Goal: Navigation & Orientation: Find specific page/section

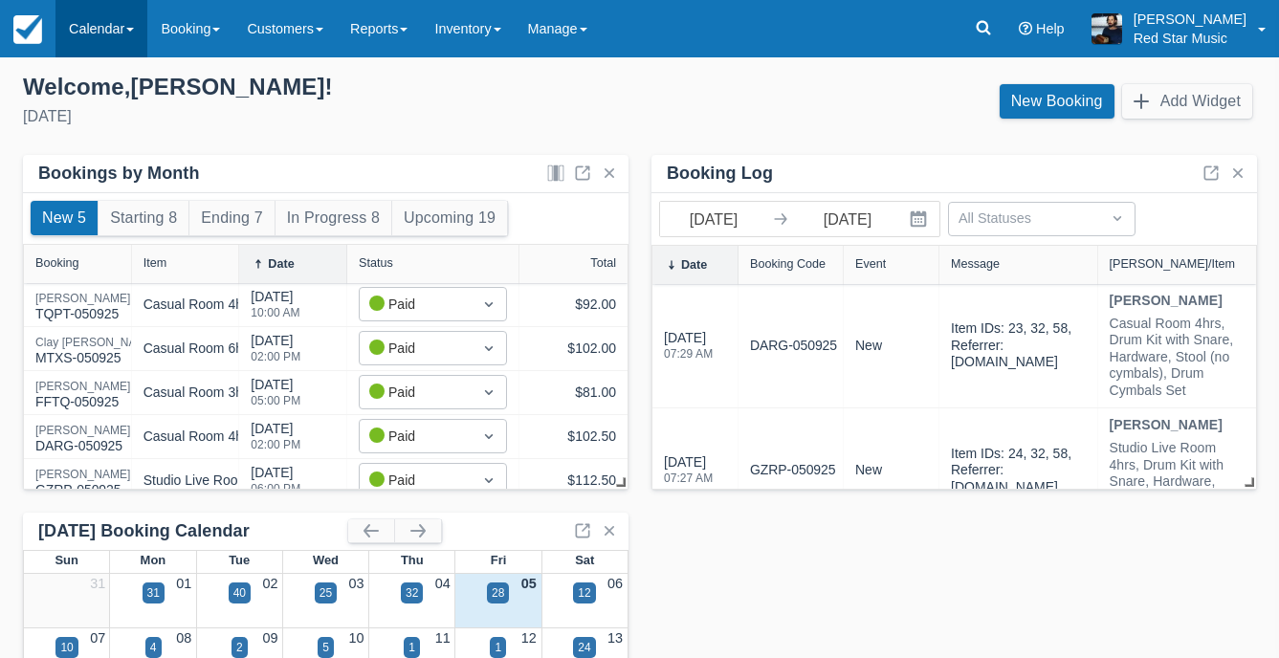
click at [106, 31] on link "Calendar" at bounding box center [101, 28] width 92 height 57
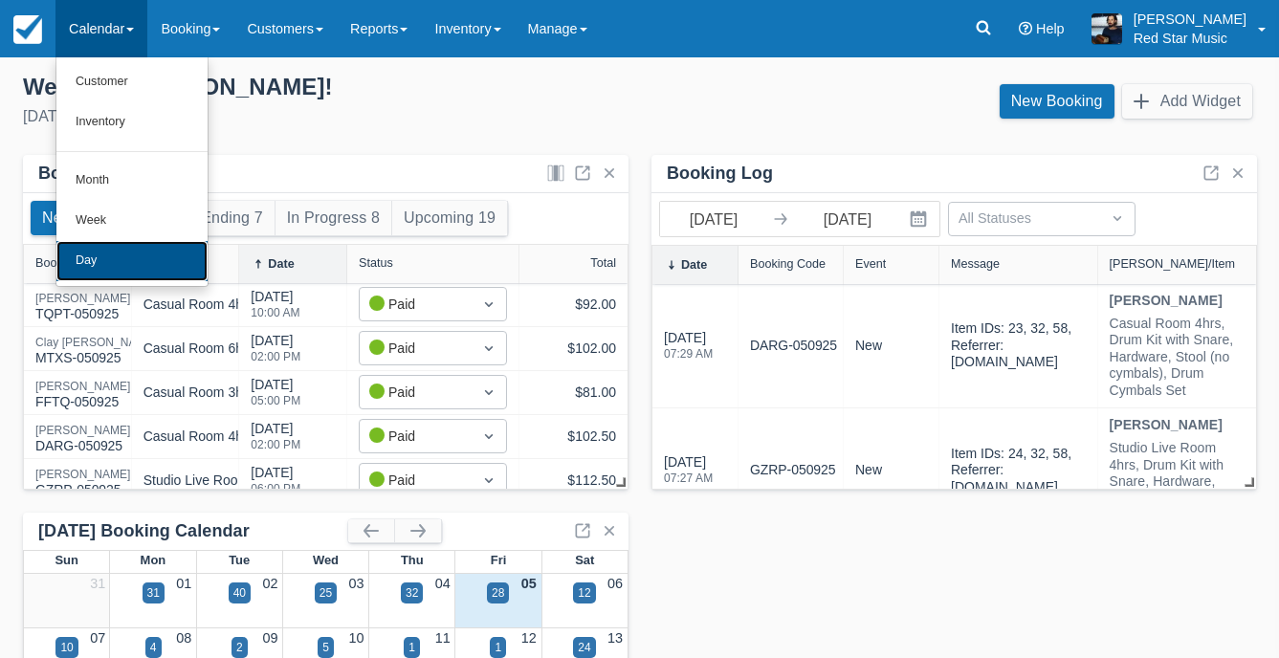
click at [129, 267] on link "Day" at bounding box center [131, 261] width 151 height 40
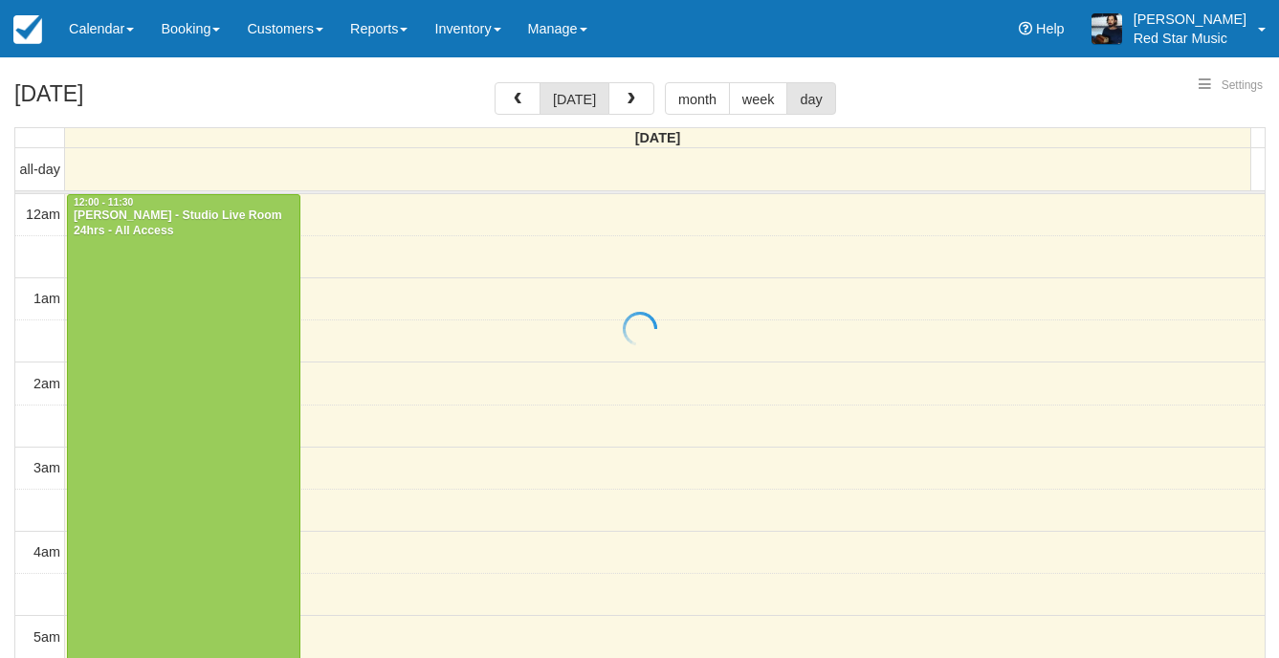
select select
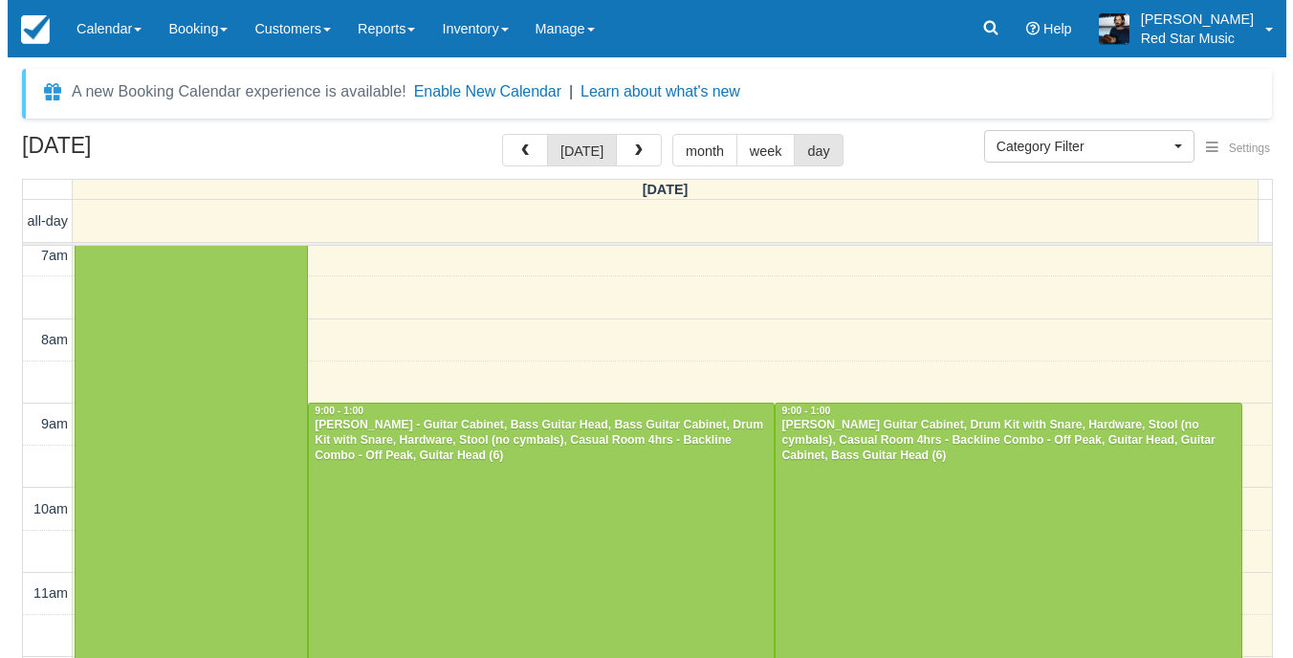
scroll to position [943, 0]
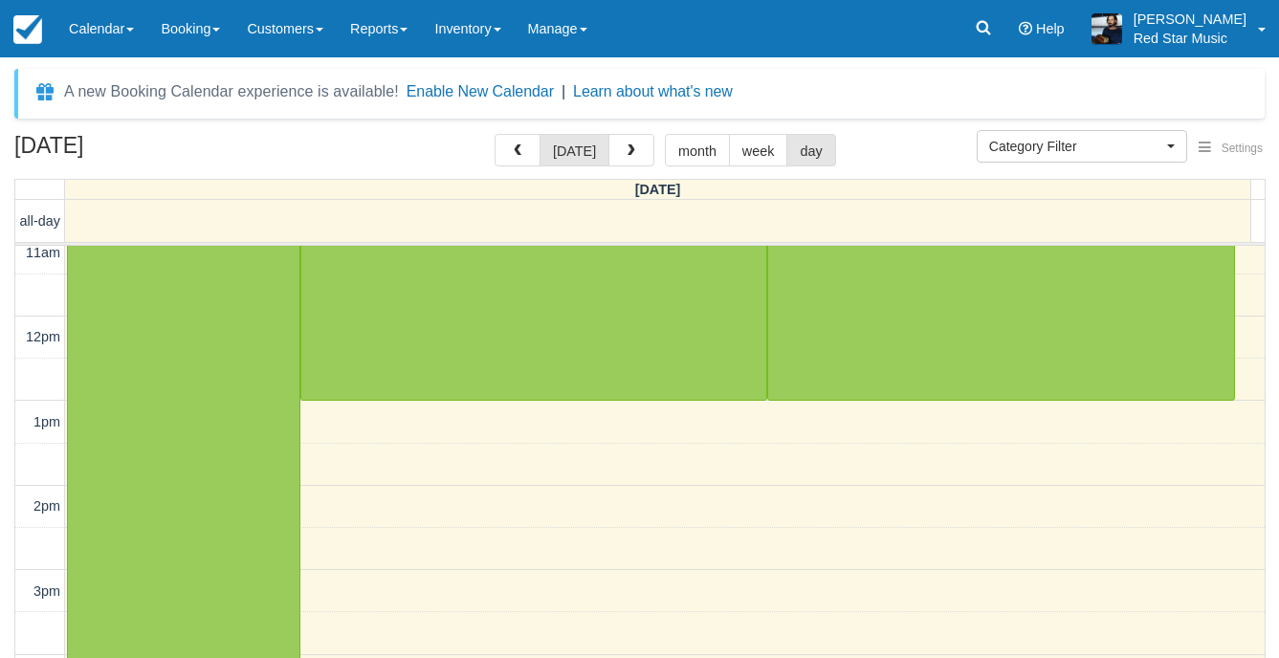
click at [620, 162] on button "button" at bounding box center [631, 150] width 46 height 33
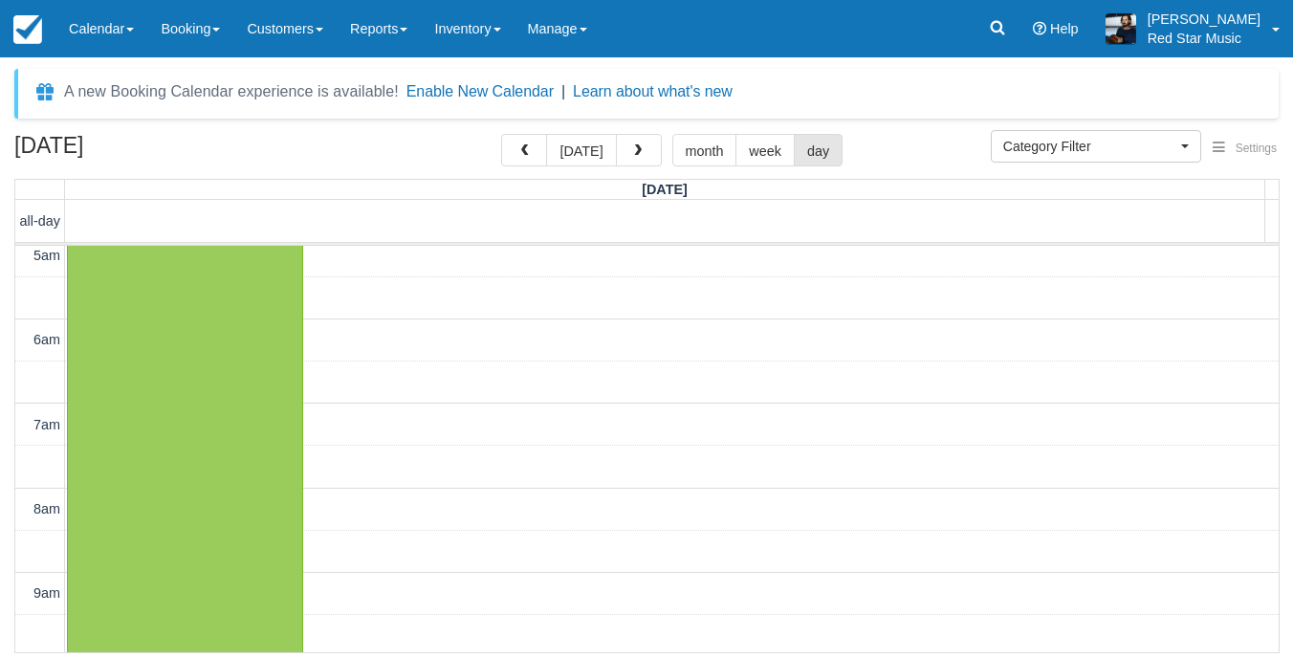
scroll to position [430, 0]
click at [630, 139] on button "button" at bounding box center [639, 150] width 46 height 33
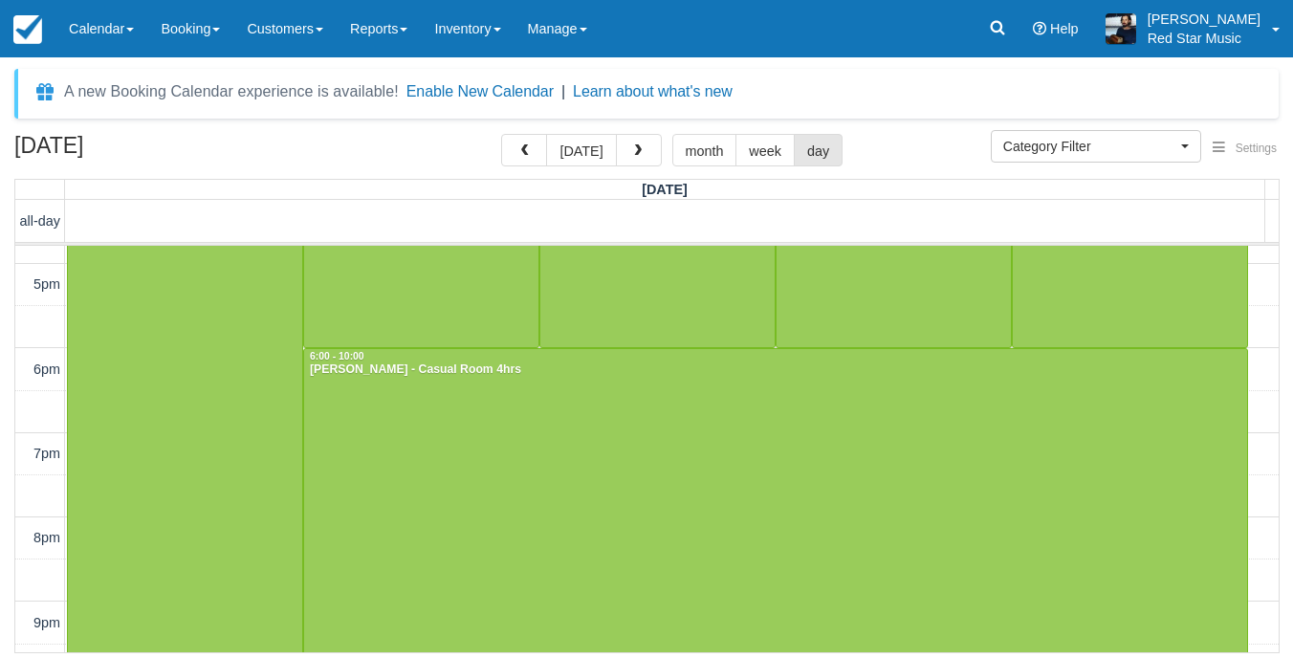
scroll to position [1578, 0]
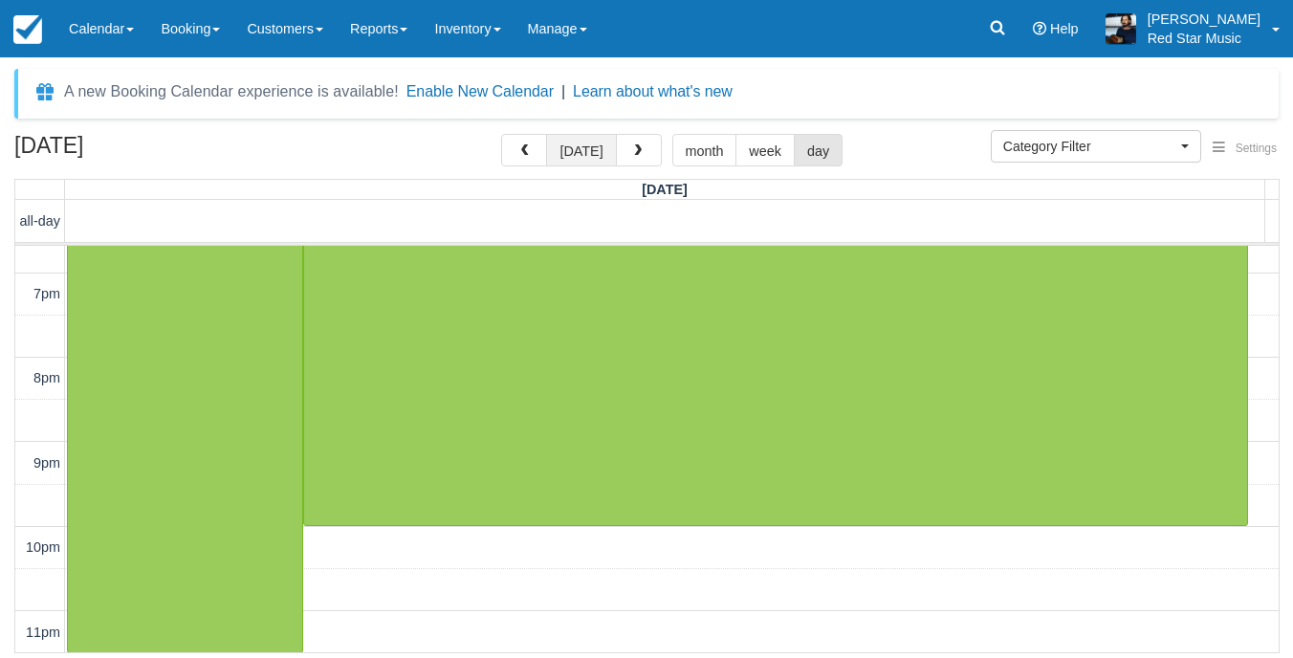
click at [584, 146] on button "[DATE]" at bounding box center [581, 150] width 70 height 33
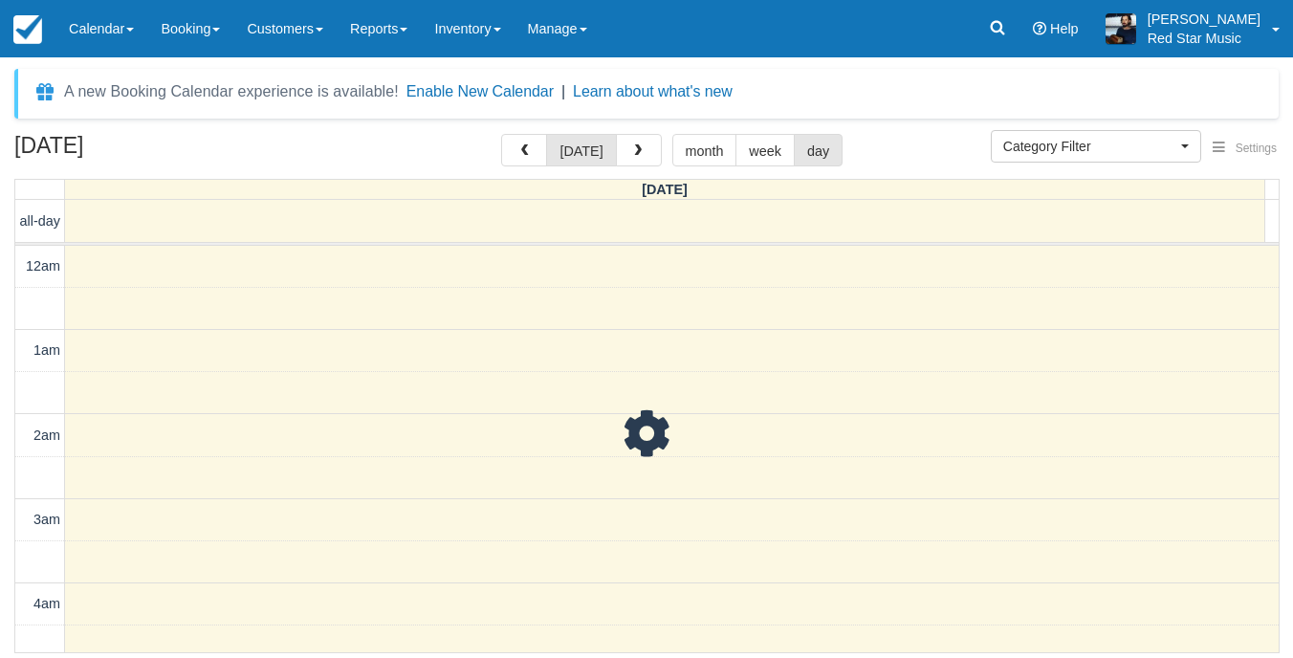
scroll to position [931, 0]
click at [405, 45] on link "Reports" at bounding box center [379, 28] width 84 height 57
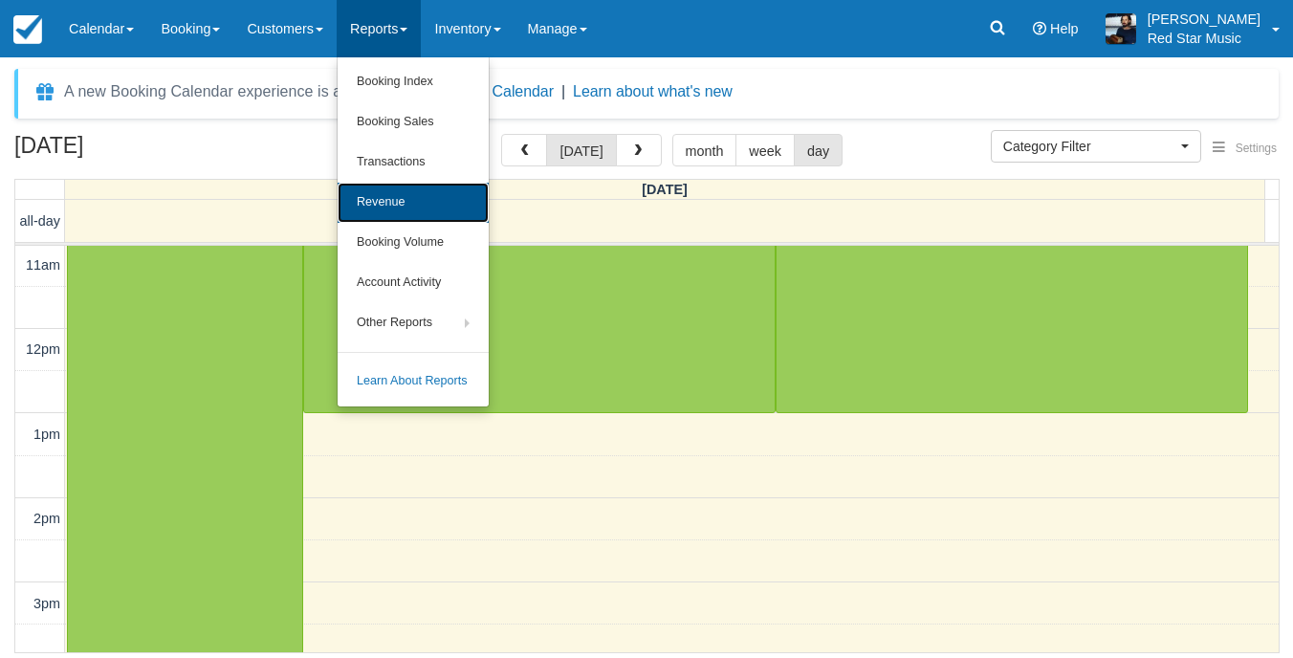
click at [375, 195] on link "Revenue" at bounding box center [413, 203] width 151 height 40
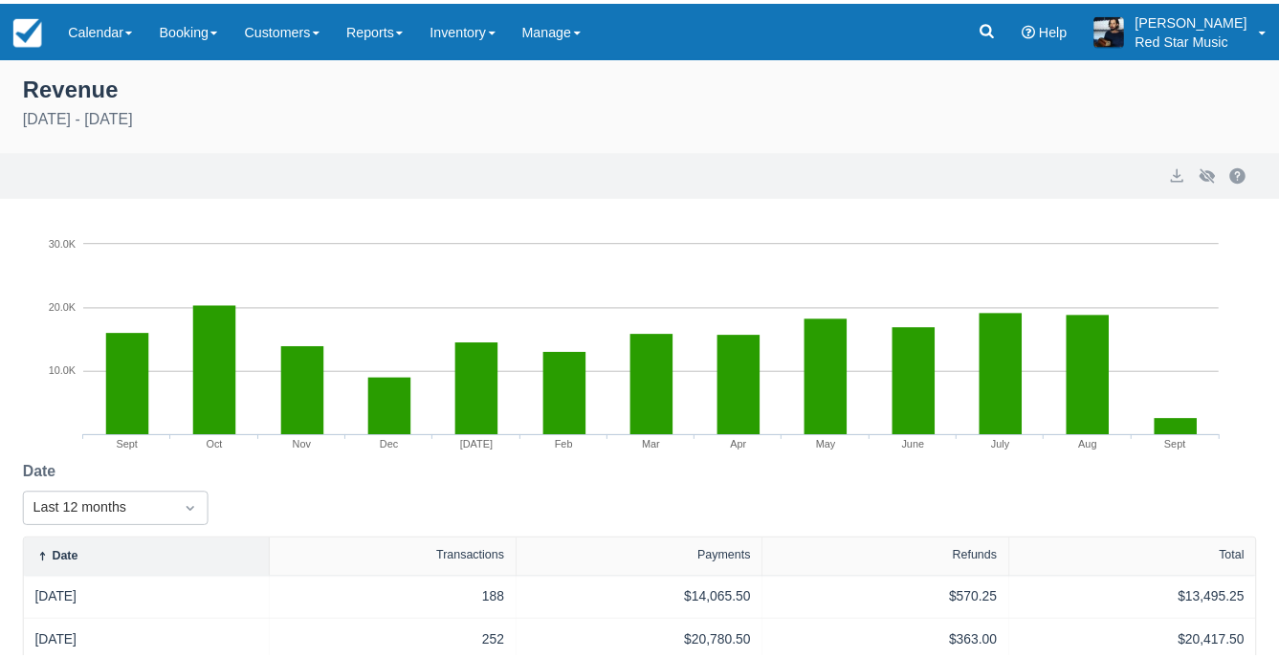
scroll to position [541, 0]
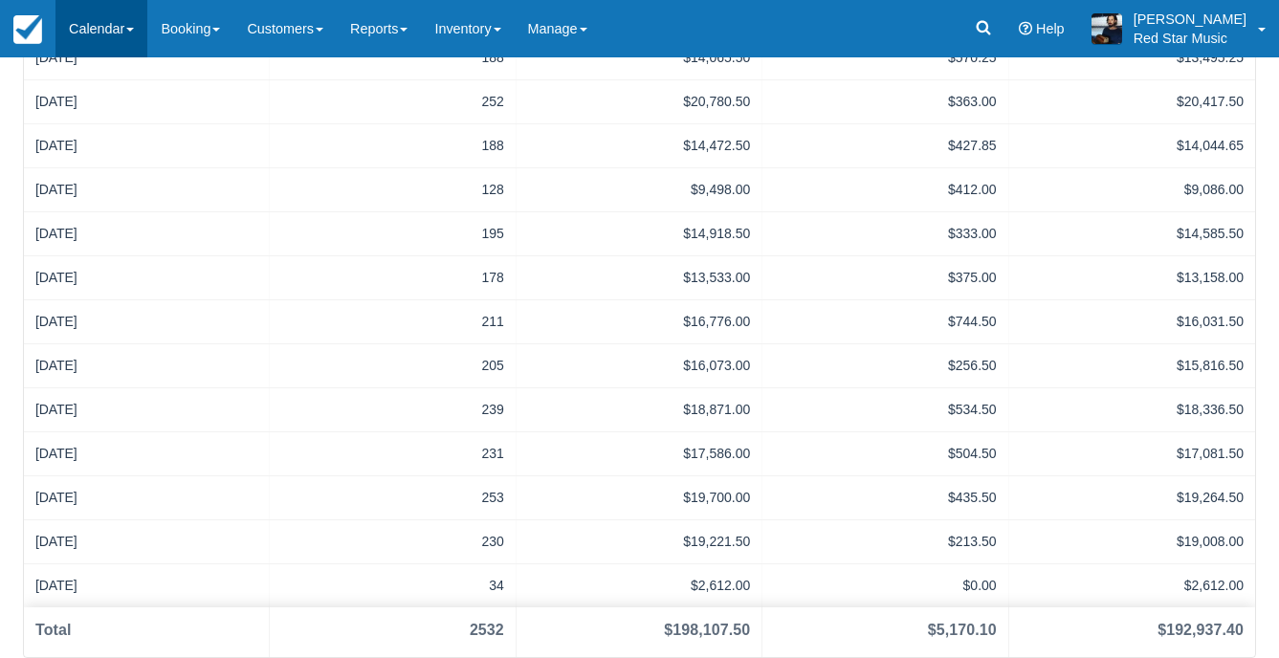
click at [126, 30] on link "Calendar" at bounding box center [101, 28] width 92 height 57
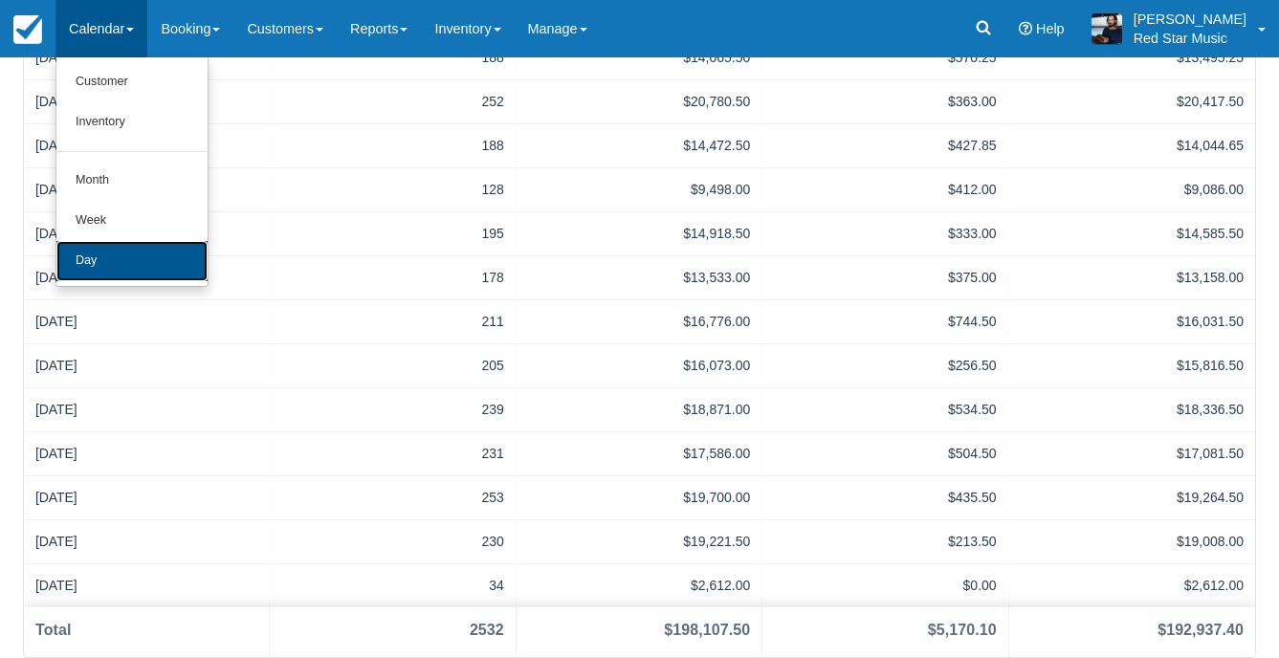
click at [84, 280] on link "Day" at bounding box center [131, 261] width 151 height 40
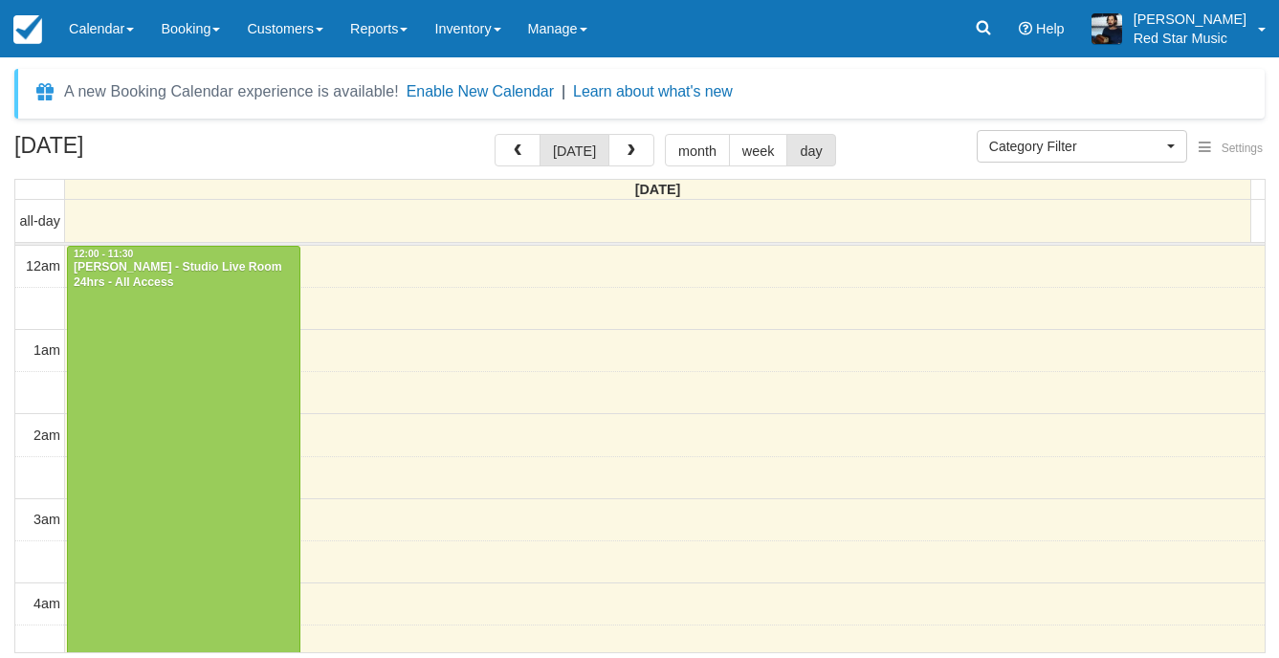
select select
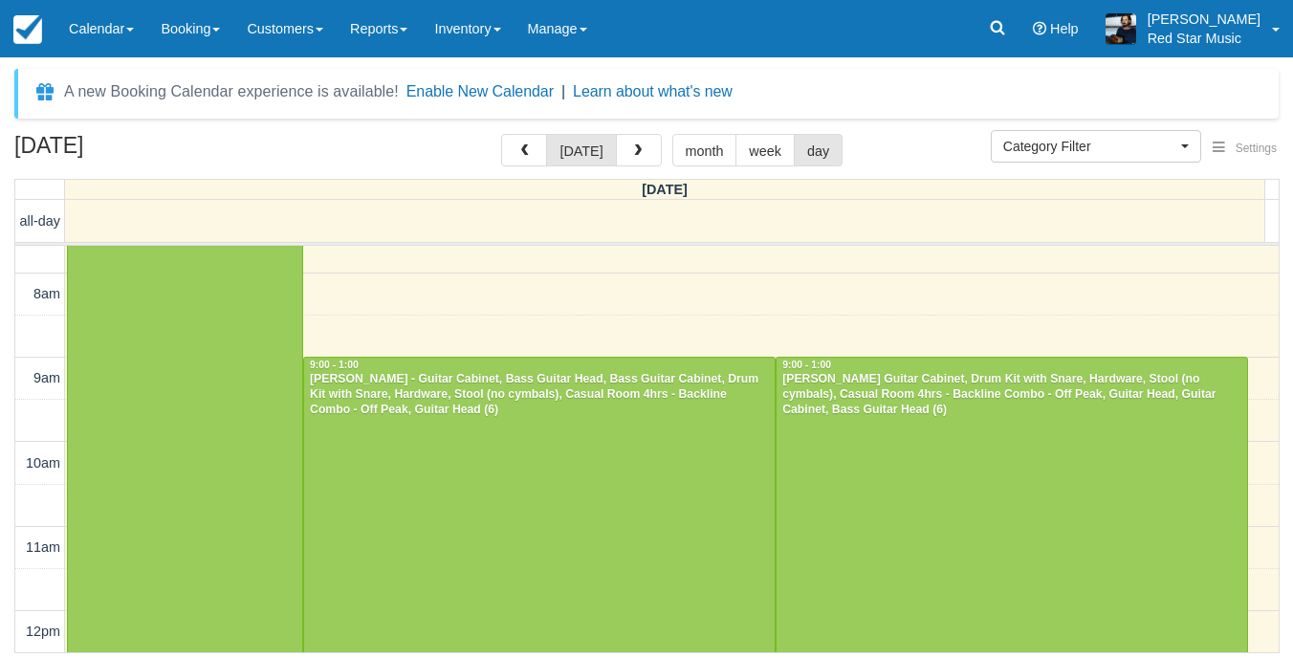
scroll to position [1127, 0]
